Goal: Information Seeking & Learning: Learn about a topic

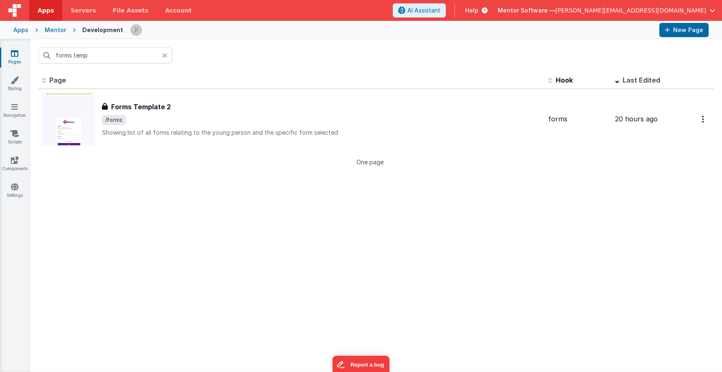
click at [88, 59] on input "forms temp" at bounding box center [105, 56] width 134 height 16
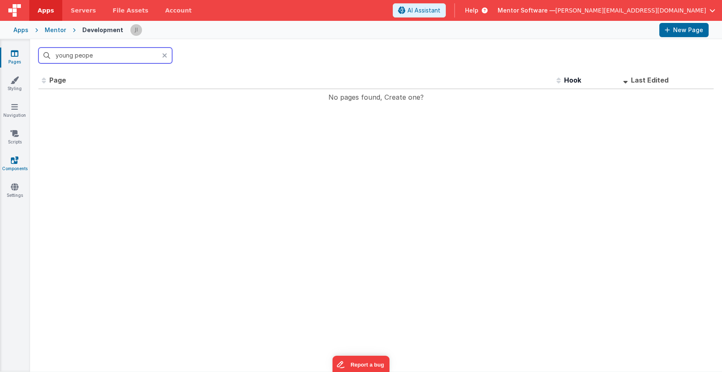
type input "young people"
click at [15, 164] on icon at bounding box center [15, 160] width 8 height 8
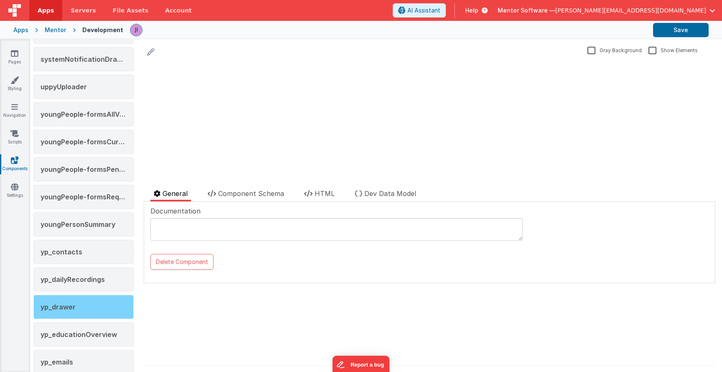
scroll to position [1468, 0]
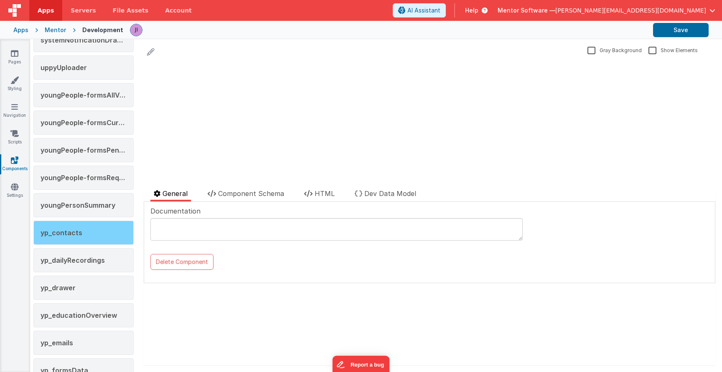
click at [102, 237] on div "yp_contacts" at bounding box center [83, 233] width 100 height 24
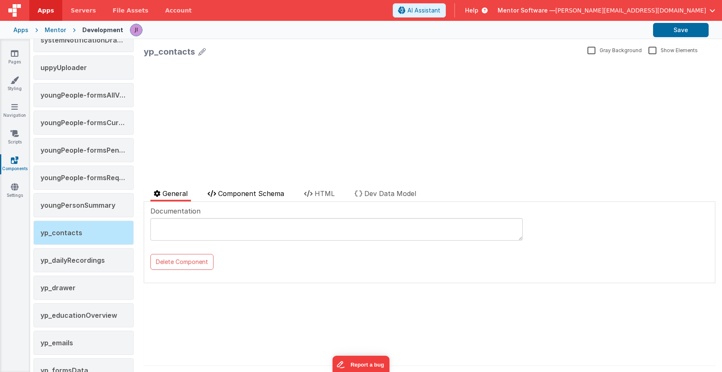
click at [234, 198] on li "Component Schema" at bounding box center [245, 195] width 83 height 13
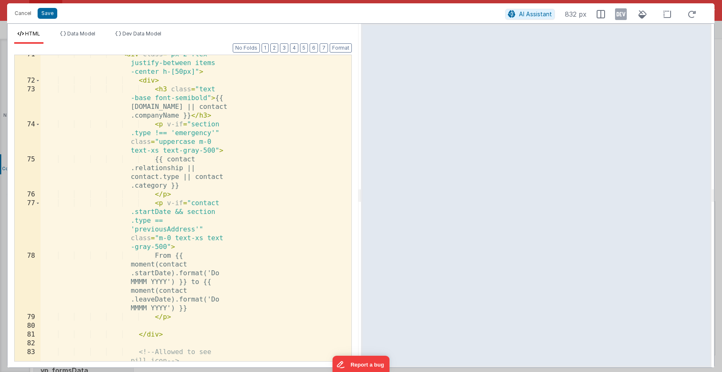
scroll to position [1662, 0]
click at [162, 119] on div "< div class = "px-2 flex justify-between items -center h-[50px]" > < div > < h3…" at bounding box center [193, 225] width 304 height 350
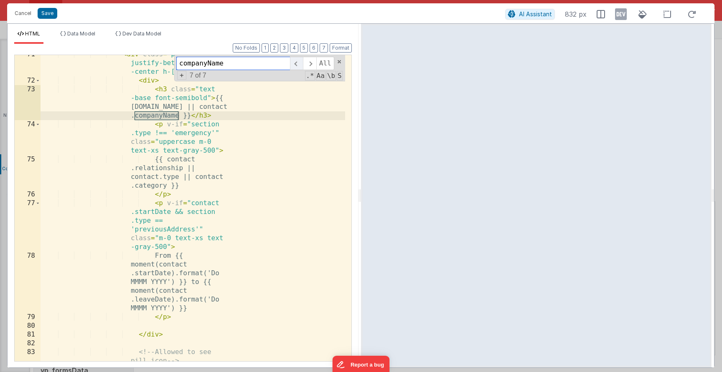
click at [293, 65] on span at bounding box center [296, 63] width 13 height 13
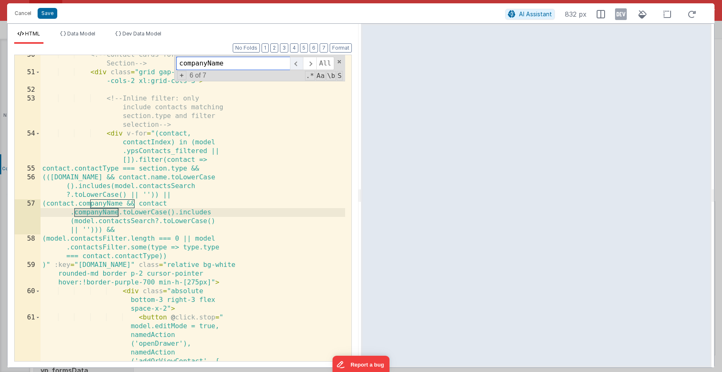
click at [293, 65] on span at bounding box center [296, 63] width 13 height 13
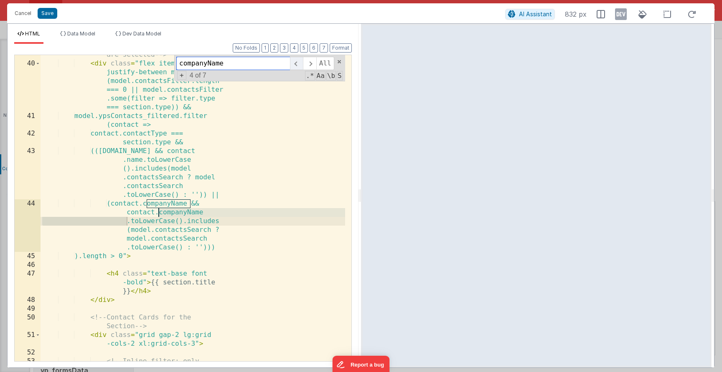
scroll to position [794, 0]
click at [293, 65] on span at bounding box center [296, 63] width 13 height 13
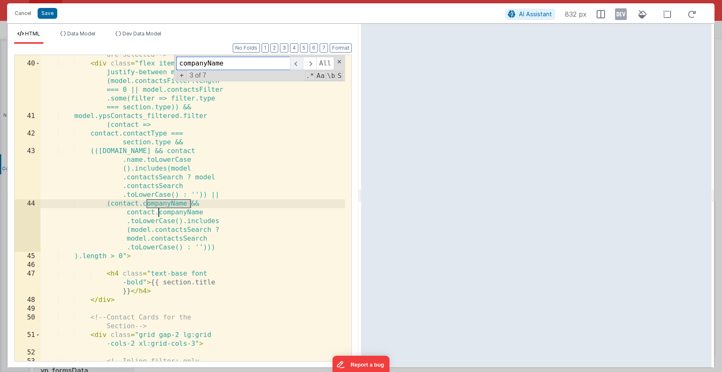
click at [293, 65] on span at bounding box center [296, 63] width 13 height 13
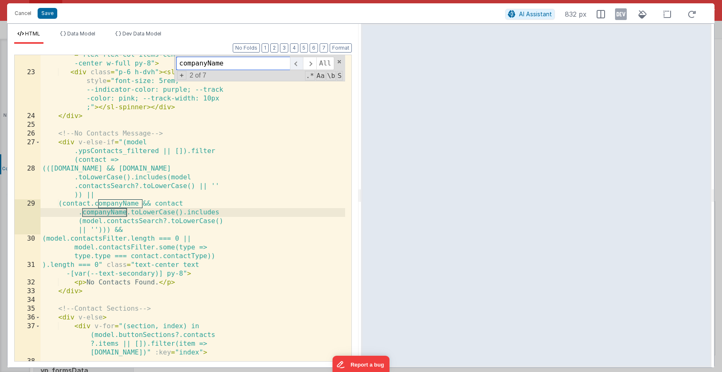
click at [293, 65] on span at bounding box center [296, 63] width 13 height 13
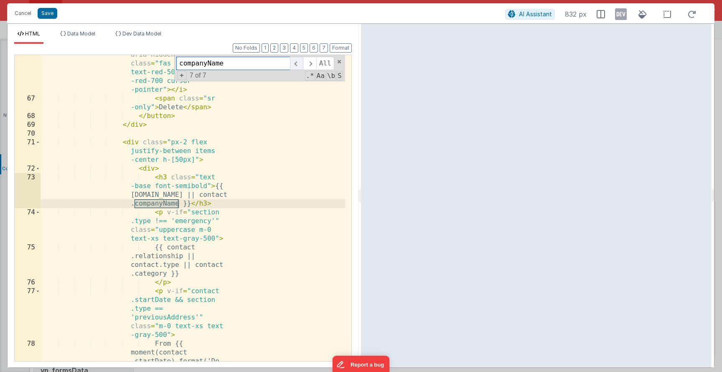
click at [293, 65] on span at bounding box center [296, 63] width 13 height 13
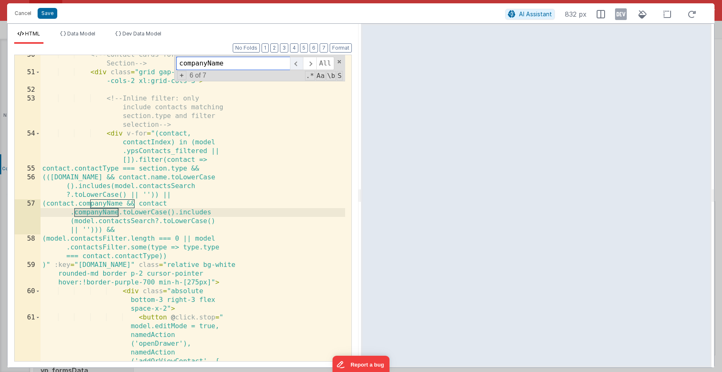
click at [293, 65] on span at bounding box center [296, 63] width 13 height 13
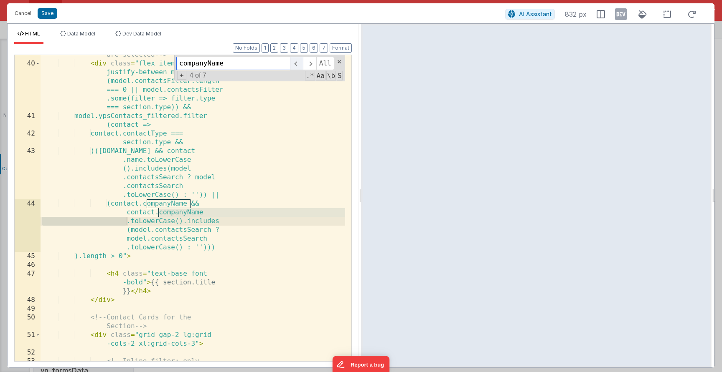
click at [293, 65] on span at bounding box center [296, 63] width 13 height 13
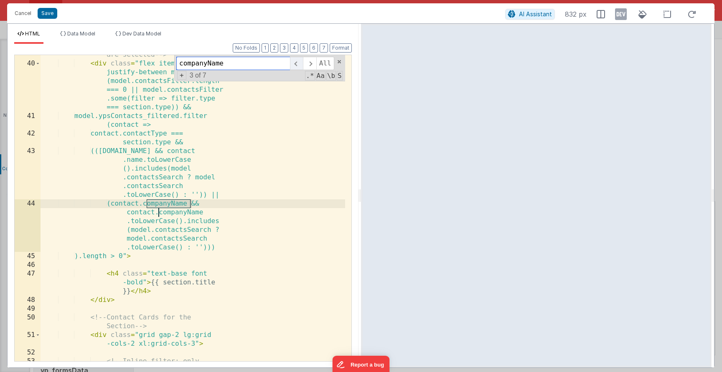
click at [293, 65] on span at bounding box center [296, 63] width 13 height 13
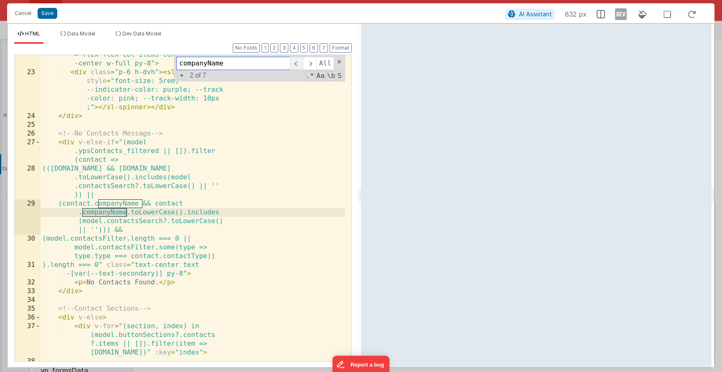
click at [301, 66] on span at bounding box center [296, 63] width 13 height 13
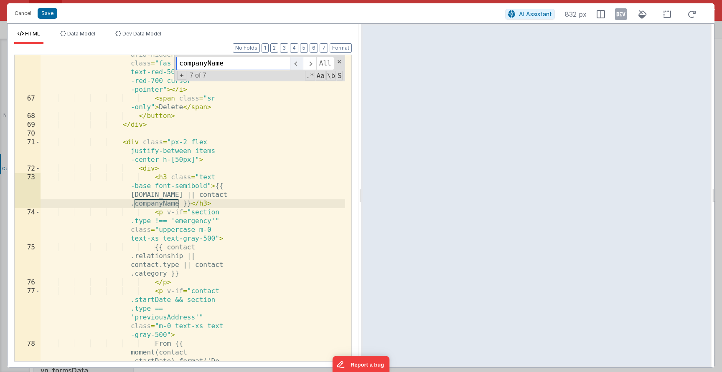
click at [301, 66] on span at bounding box center [296, 63] width 13 height 13
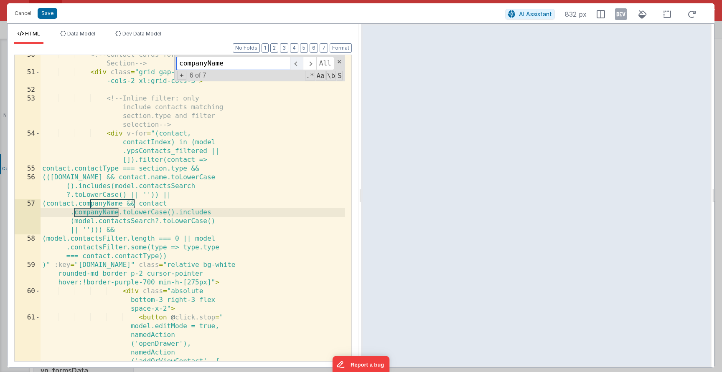
click at [300, 64] on span at bounding box center [296, 63] width 13 height 13
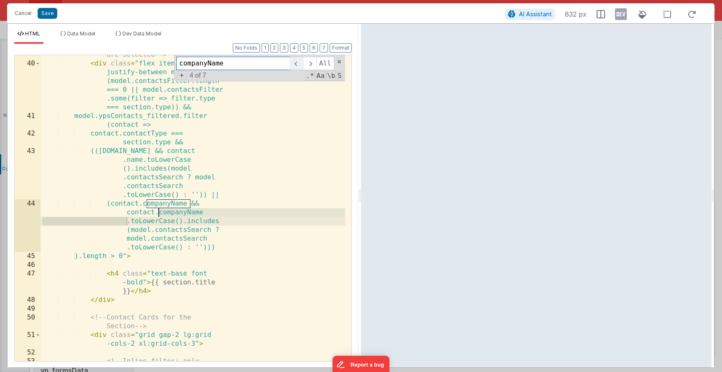
scroll to position [794, 0]
click at [300, 64] on span at bounding box center [296, 63] width 13 height 13
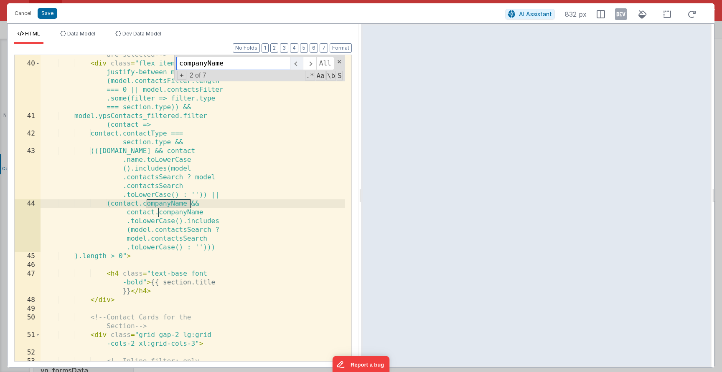
click at [300, 64] on span at bounding box center [296, 63] width 13 height 13
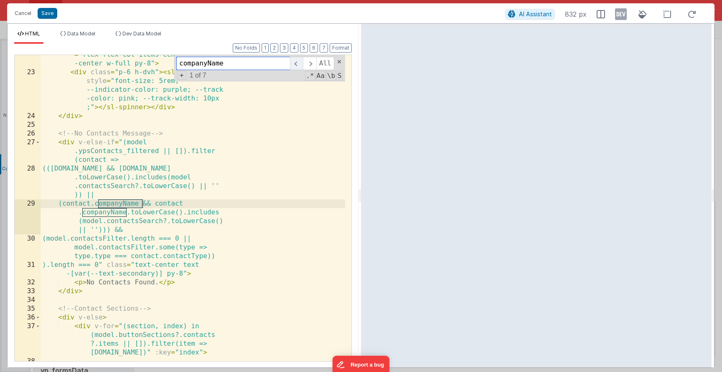
click at [300, 64] on span at bounding box center [296, 63] width 13 height 13
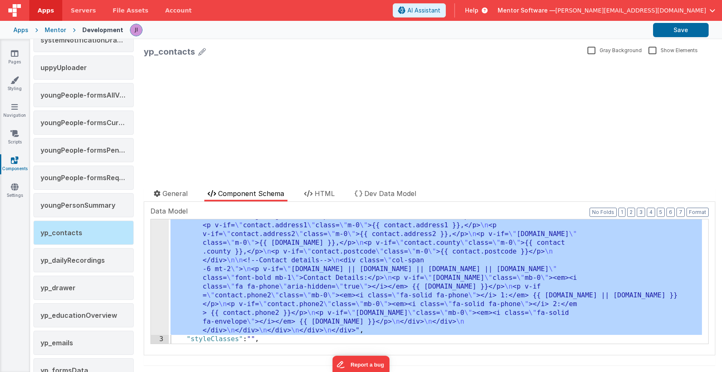
click at [439, 265] on div ""html" : "<div class= \" flex flex-col gap-4 \" > \n <div class= \" flex gap-4 …" at bounding box center [435, 81] width 533 height 773
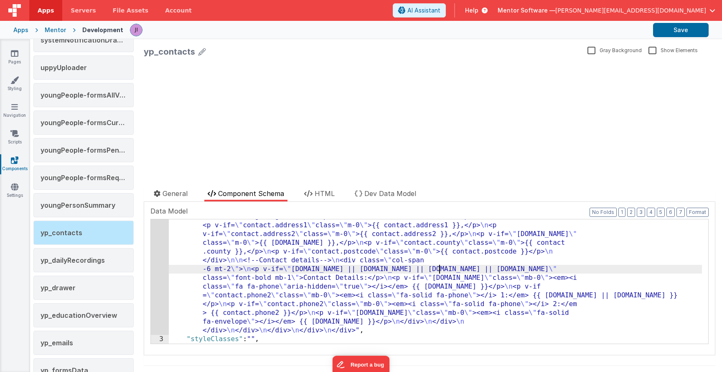
click at [430, 100] on div "update page model (See schema to hide after dev) showElements" at bounding box center [429, 121] width 571 height 121
click at [15, 51] on icon at bounding box center [15, 53] width 8 height 8
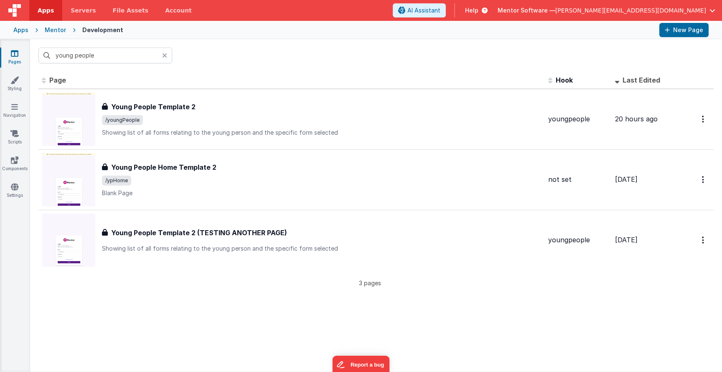
click at [163, 59] on div at bounding box center [167, 56] width 10 height 16
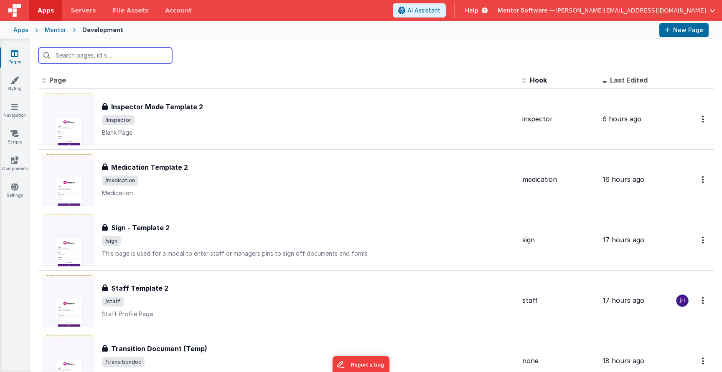
click at [157, 58] on input "text" at bounding box center [105, 56] width 134 height 16
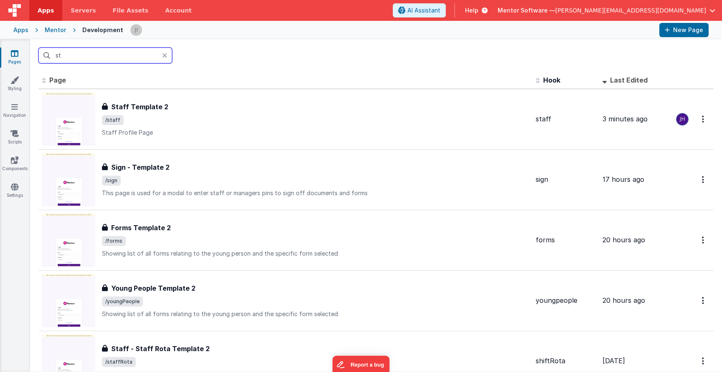
type input "s"
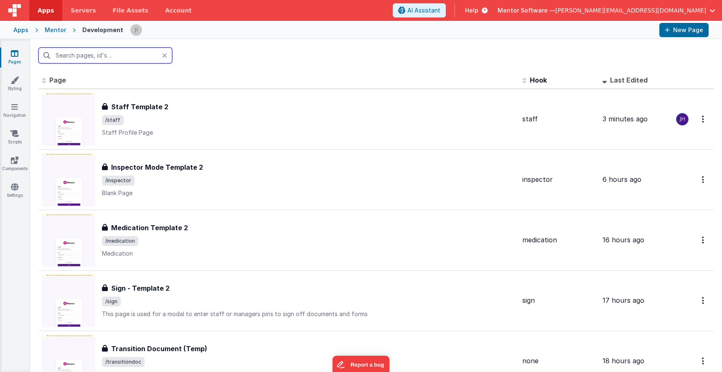
type input "f"
type input "o"
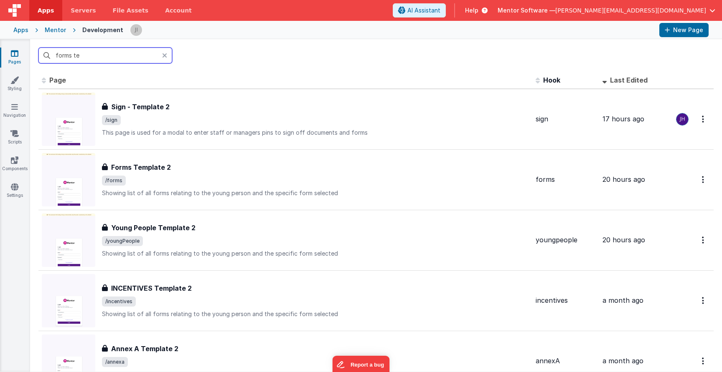
type input "forms tem"
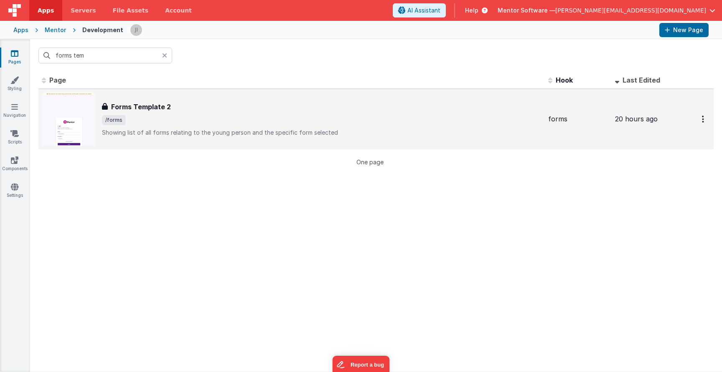
click at [210, 114] on div "Forms Template 2 Forms Template 2 /forms Showing list of all forms relating to …" at bounding box center [321, 119] width 439 height 35
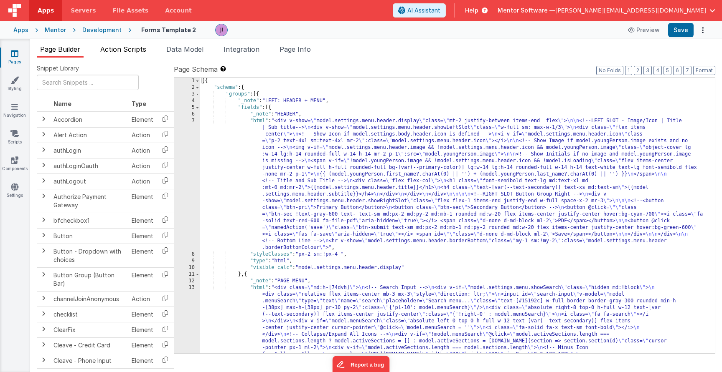
click at [127, 57] on li "Action Scripts" at bounding box center [123, 50] width 53 height 13
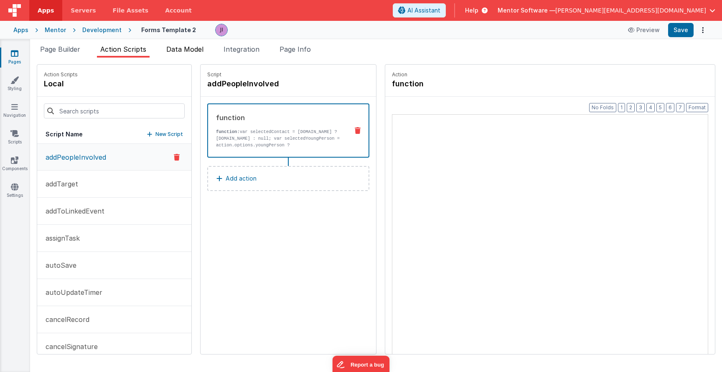
click at [187, 50] on span "Data Model" at bounding box center [184, 49] width 37 height 8
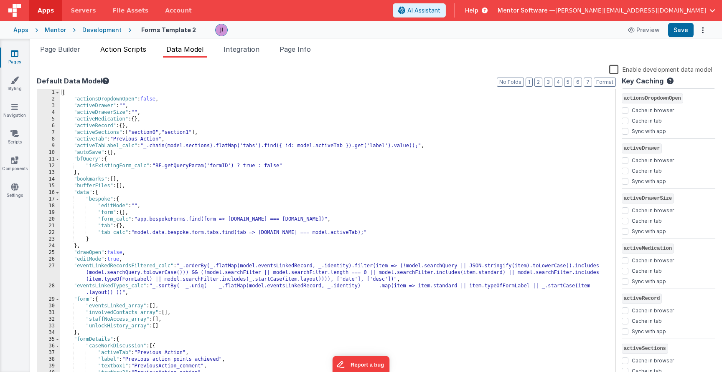
click at [128, 56] on li "Action Scripts" at bounding box center [123, 50] width 53 height 13
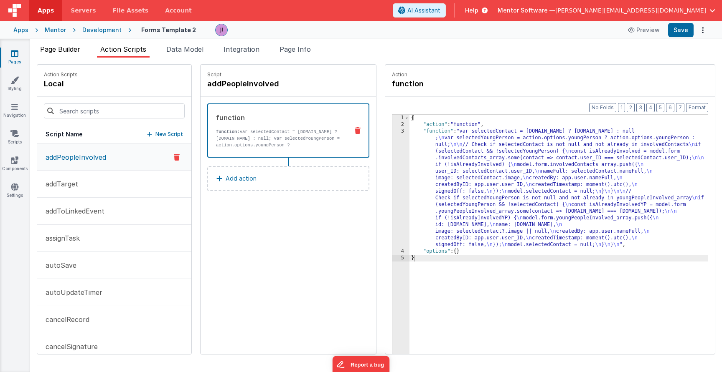
click at [56, 52] on span "Page Builder" at bounding box center [60, 49] width 40 height 8
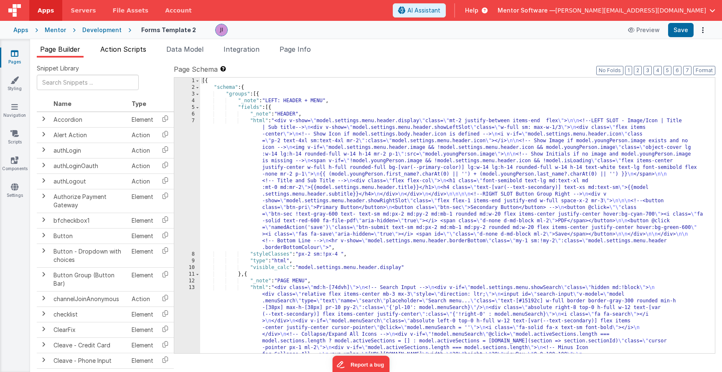
click at [127, 54] on li "Action Scripts" at bounding box center [123, 50] width 53 height 13
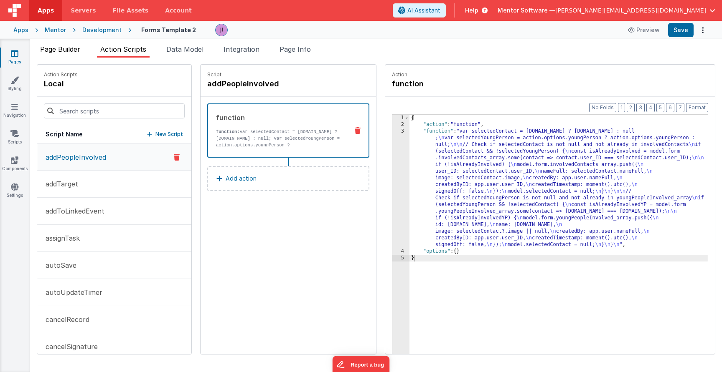
click at [72, 49] on span "Page Builder" at bounding box center [60, 49] width 40 height 8
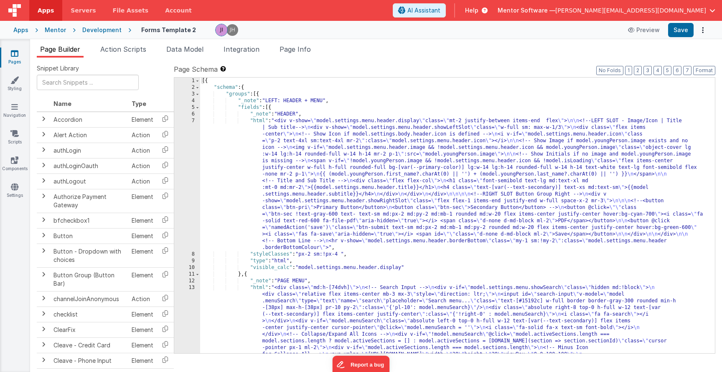
click at [12, 57] on icon at bounding box center [15, 53] width 8 height 8
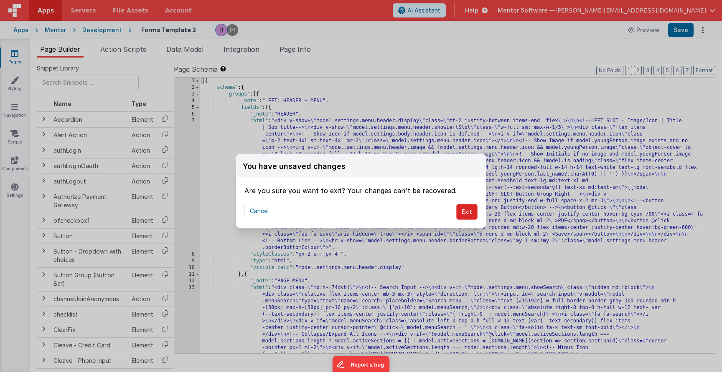
click at [464, 213] on button "Exit" at bounding box center [466, 212] width 21 height 16
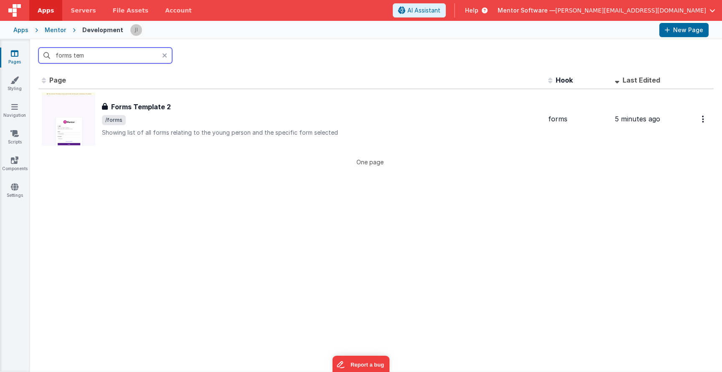
click at [73, 55] on input "forms tem" at bounding box center [105, 56] width 134 height 16
click at [126, 54] on input "forms tem" at bounding box center [105, 56] width 134 height 16
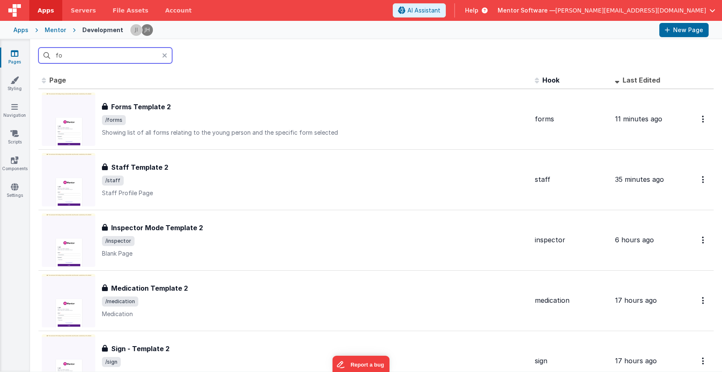
type input "f"
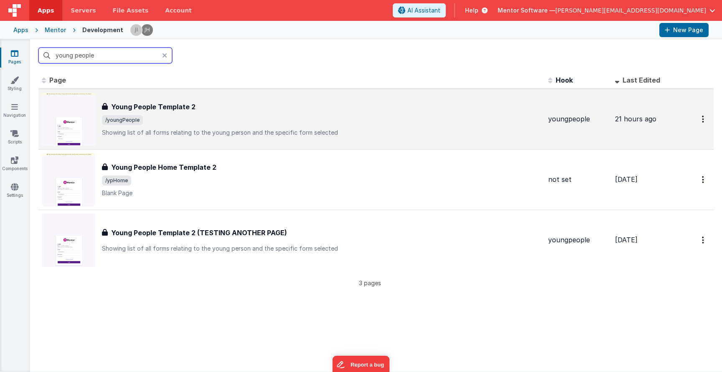
type input "young people"
click at [237, 134] on p "Showing list of all forms relating to the young person and the specific form se…" at bounding box center [321, 133] width 439 height 8
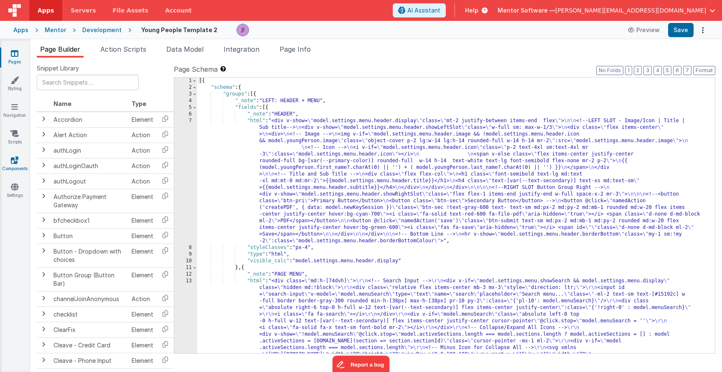
click at [16, 165] on link "Components" at bounding box center [15, 164] width 30 height 17
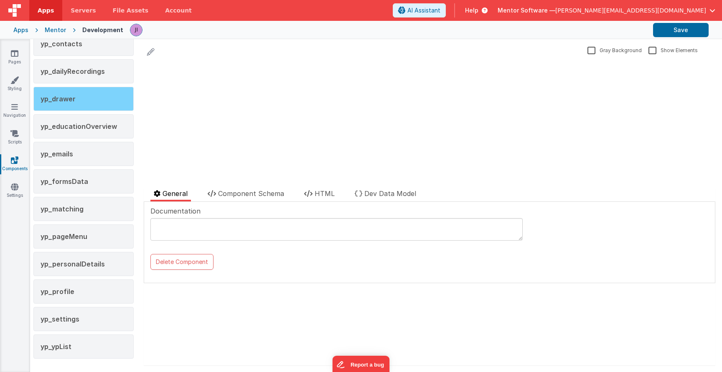
click at [72, 97] on span "yp_drawer" at bounding box center [58, 99] width 35 height 8
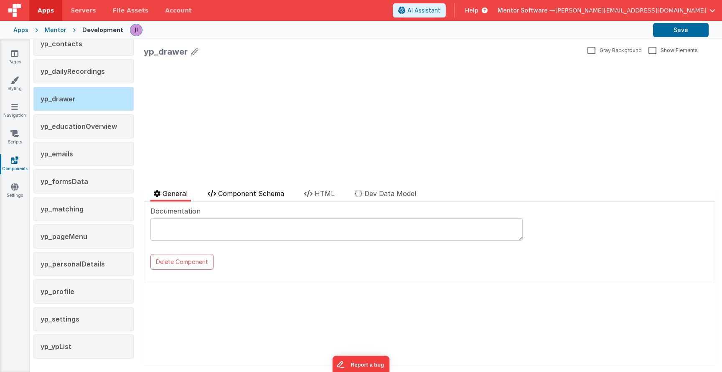
click at [242, 190] on li "Component Schema" at bounding box center [245, 195] width 83 height 13
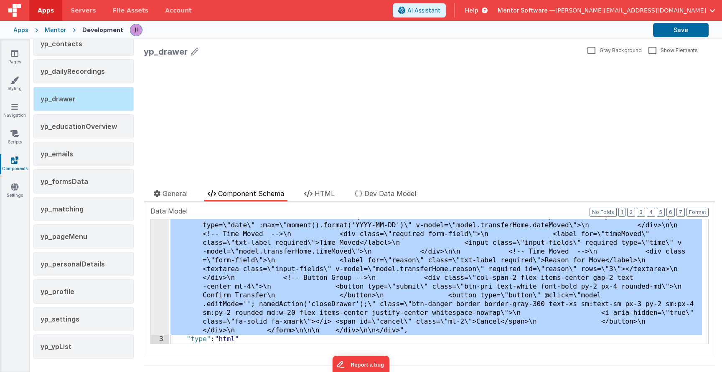
scroll to position [13558, 0]
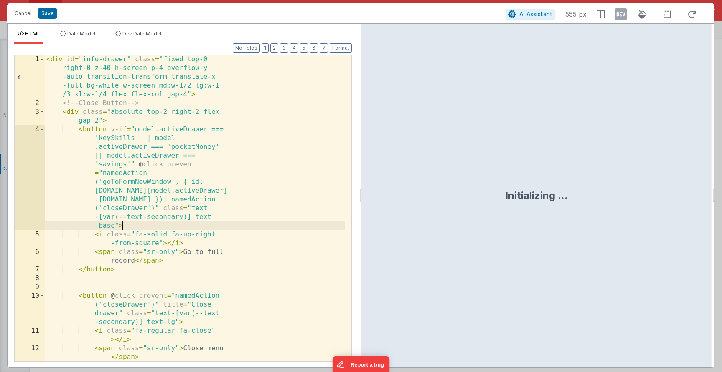
click at [190, 225] on div "< div id = "info-drawer" class = "fixed top-0 right-0 z-40 h-screen p-4 overflo…" at bounding box center [195, 234] width 300 height 359
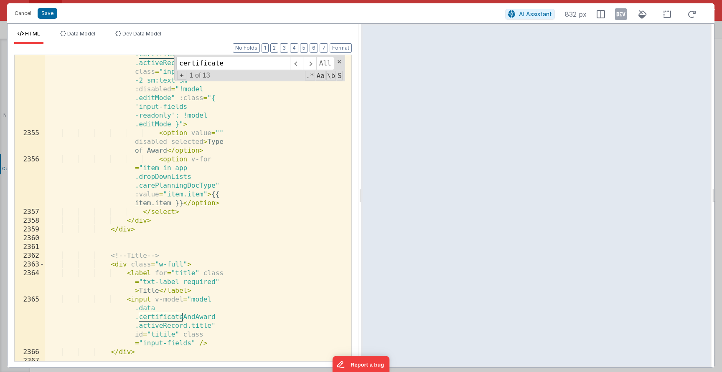
scroll to position [6934, 0]
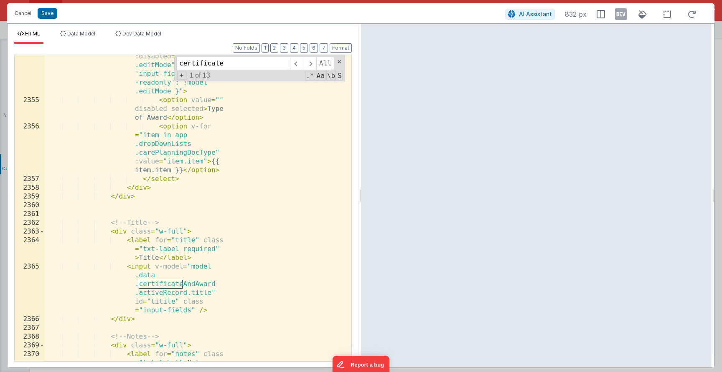
type input "certificate"
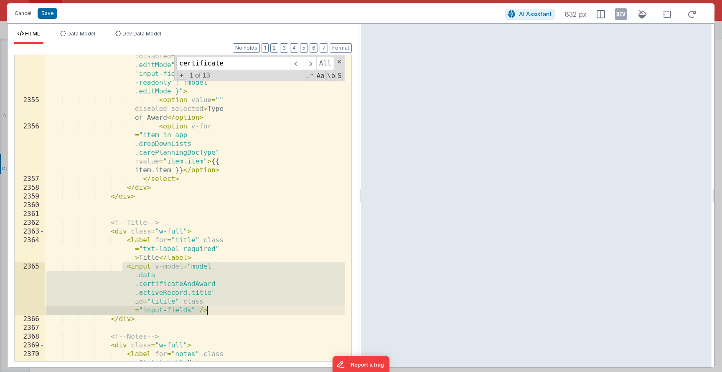
drag, startPoint x: 123, startPoint y: 265, endPoint x: 222, endPoint y: 310, distance: 108.4
click at [222, 310] on div "< select id = "documentType" v -model = "[DOMAIN_NAME] .certificateAndAward .ac…" at bounding box center [195, 210] width 300 height 438
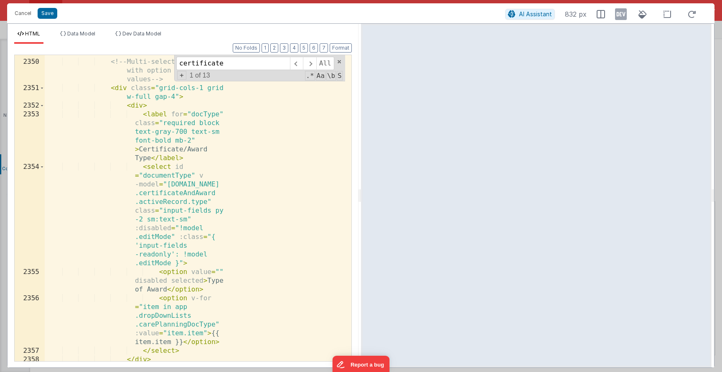
scroll to position [6912, 0]
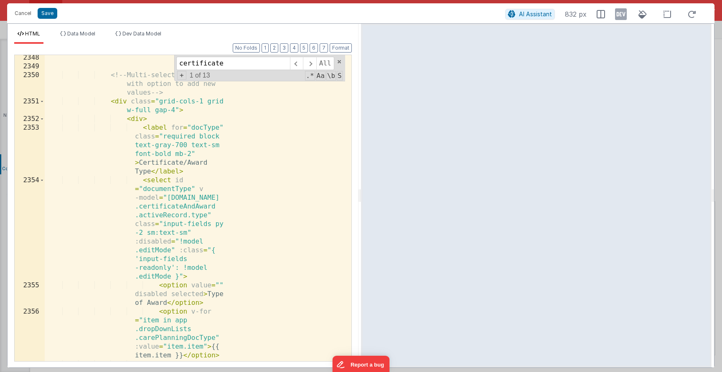
click at [109, 101] on div "<!-- Multi-select dropdown with option to add new values --> < div class = "gri…" at bounding box center [195, 215] width 300 height 324
click at [22, 11] on button "Cancel" at bounding box center [22, 14] width 25 height 12
